Goal: Information Seeking & Learning: Learn about a topic

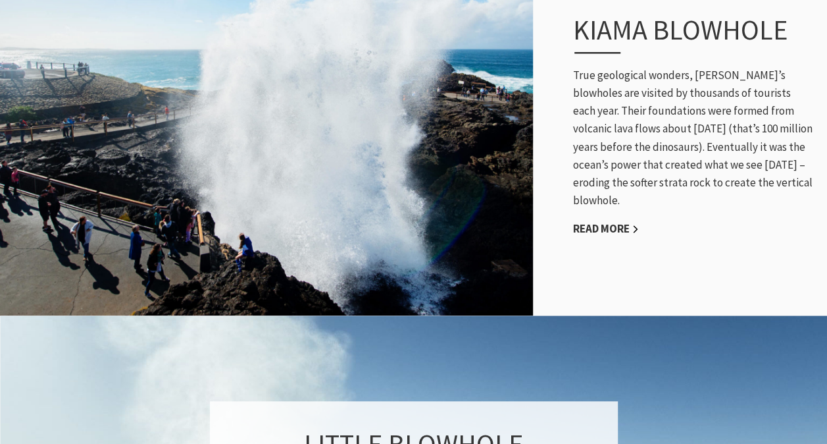
scroll to position [746, 0]
click at [606, 220] on link "Read More" at bounding box center [606, 227] width 66 height 15
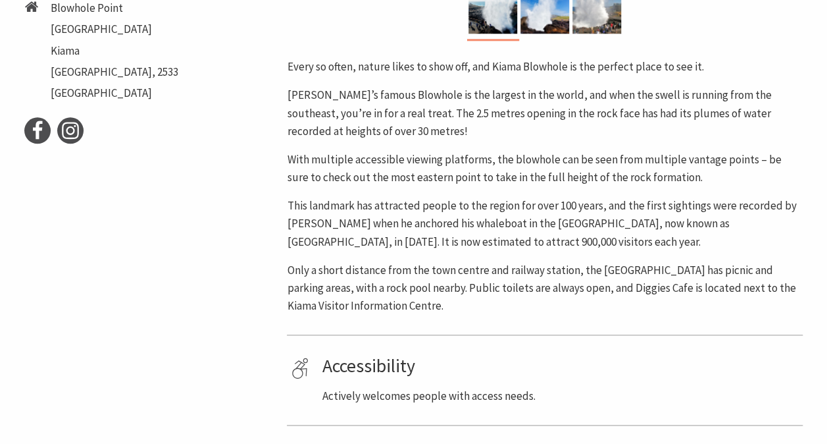
scroll to position [607, 0]
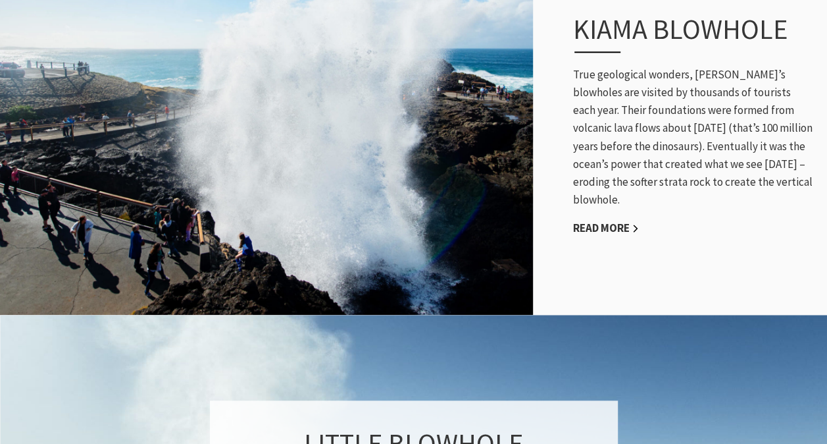
scroll to position [475, 843]
drag, startPoint x: 571, startPoint y: 59, endPoint x: 811, endPoint y: 167, distance: 262.7
click at [811, 167] on div "Kiama Blowhole True geological wonders, [PERSON_NAME]’s blowholes are visited b…" at bounding box center [693, 124] width 268 height 277
copy p "True geological wonders, [PERSON_NAME]’s blowholes are visited by thousands of …"
